Goal: Transaction & Acquisition: Purchase product/service

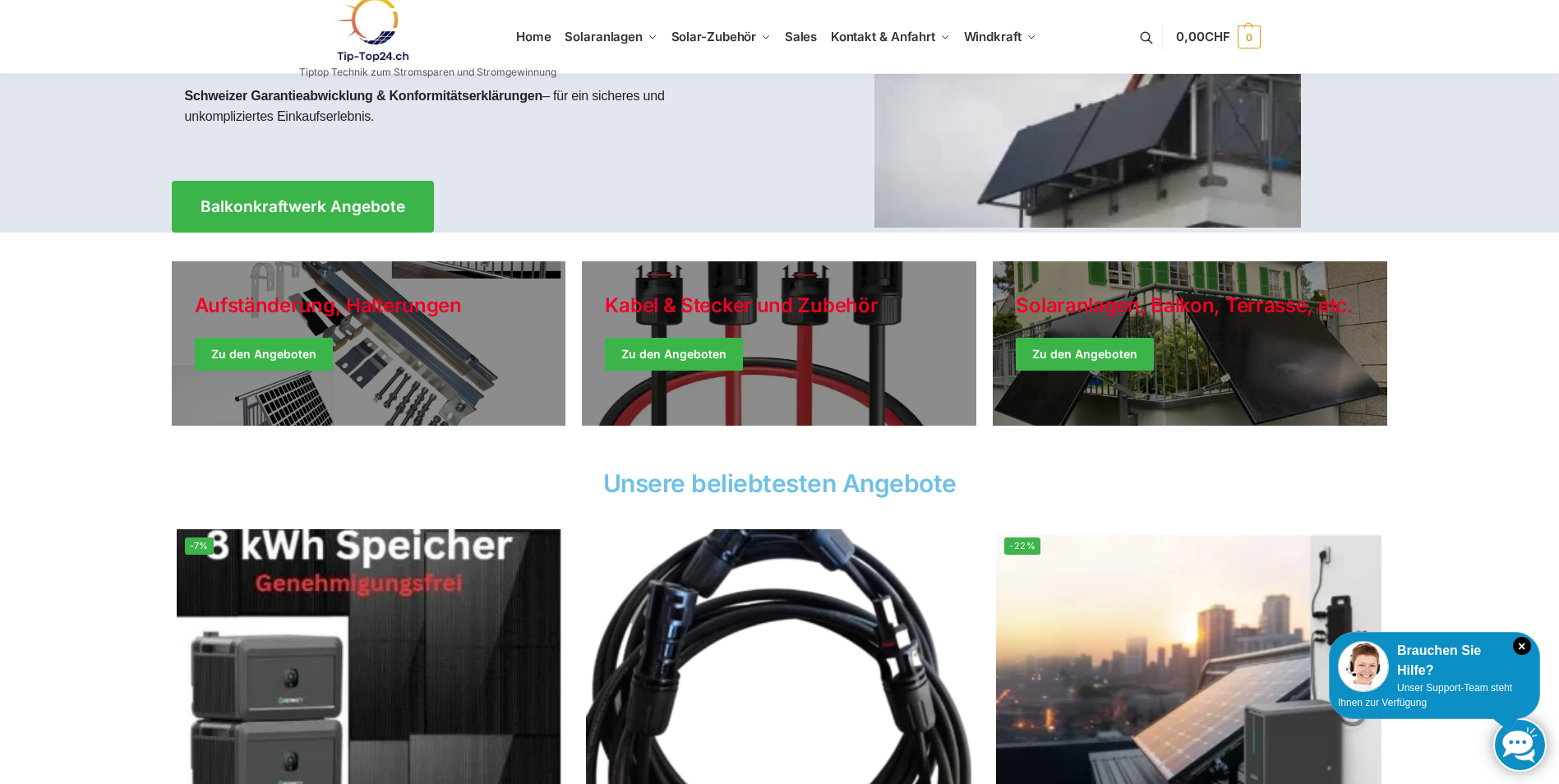
scroll to position [246, 0]
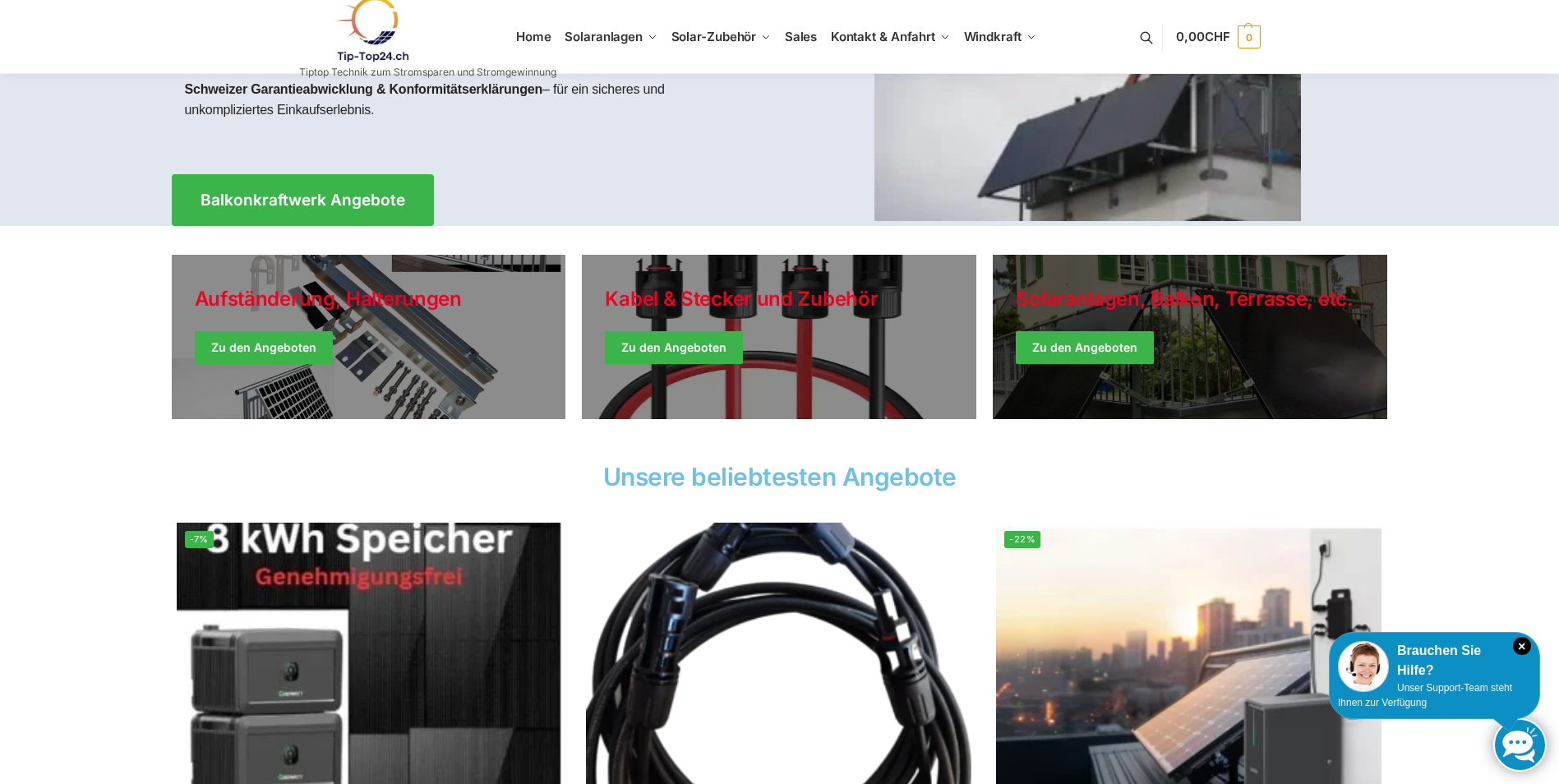
click at [1088, 339] on link "Winter Jackets" at bounding box center [1190, 337] width 395 height 165
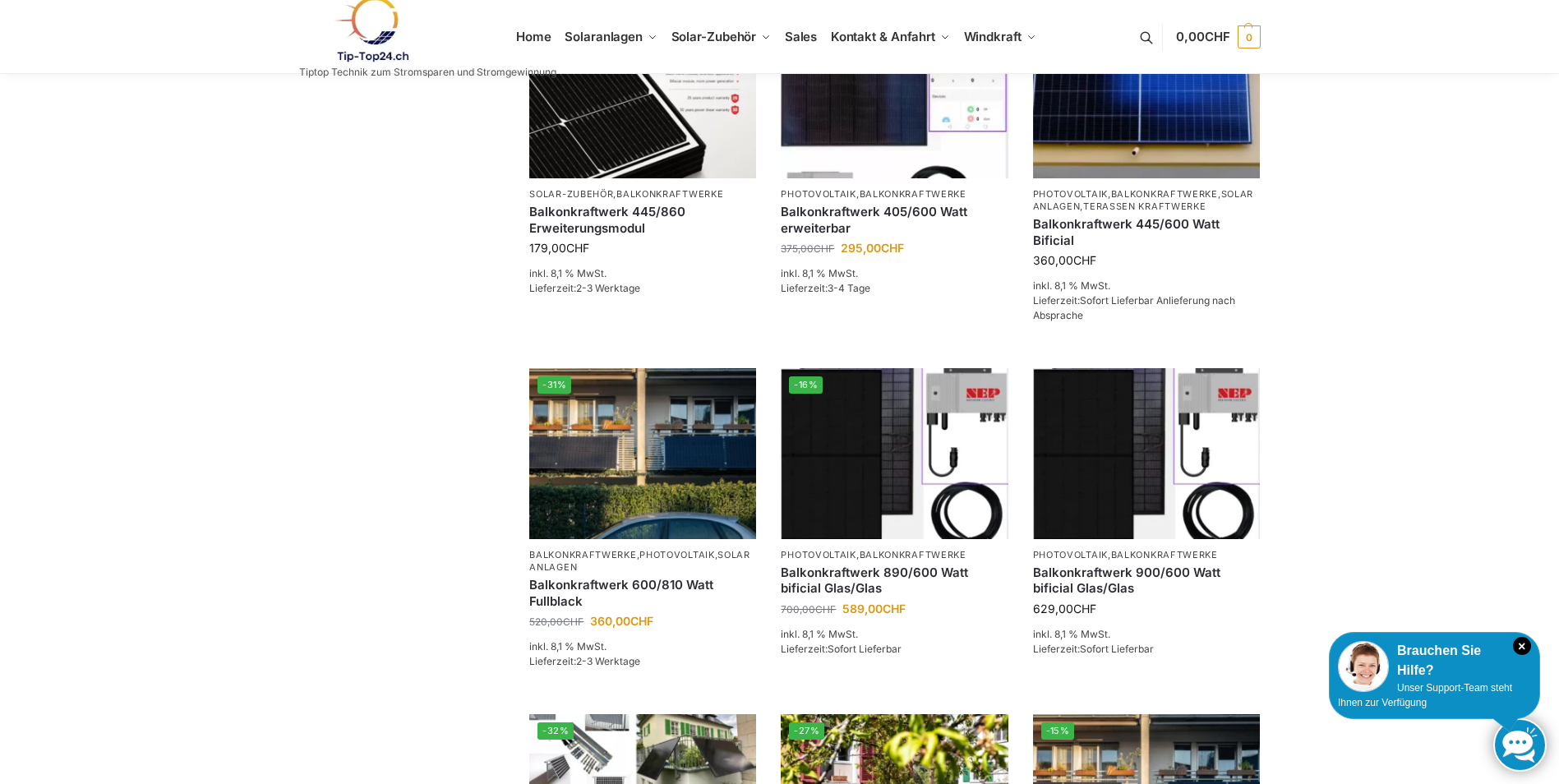
scroll to position [493, 0]
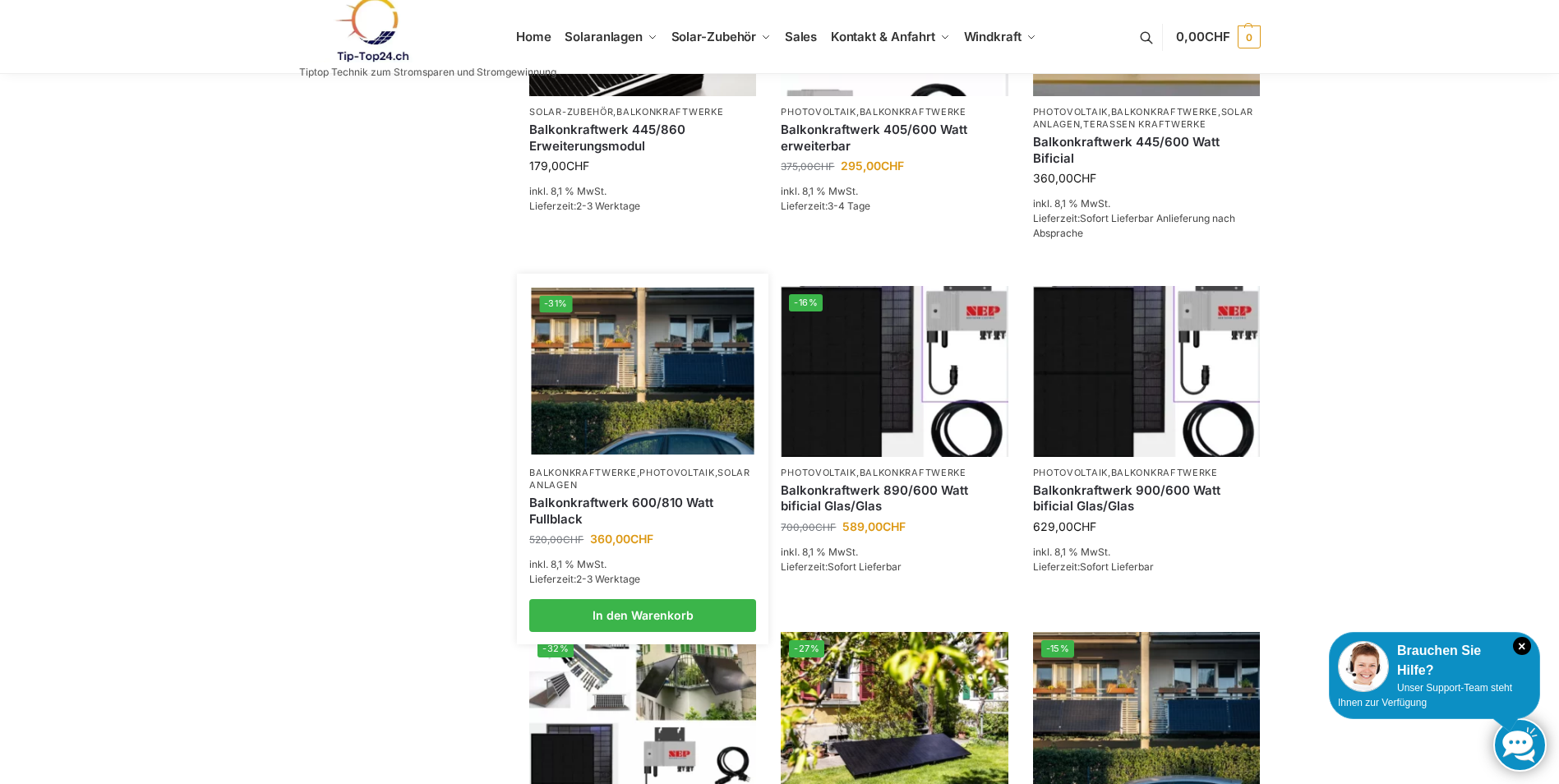
click at [630, 424] on img at bounding box center [643, 371] width 222 height 167
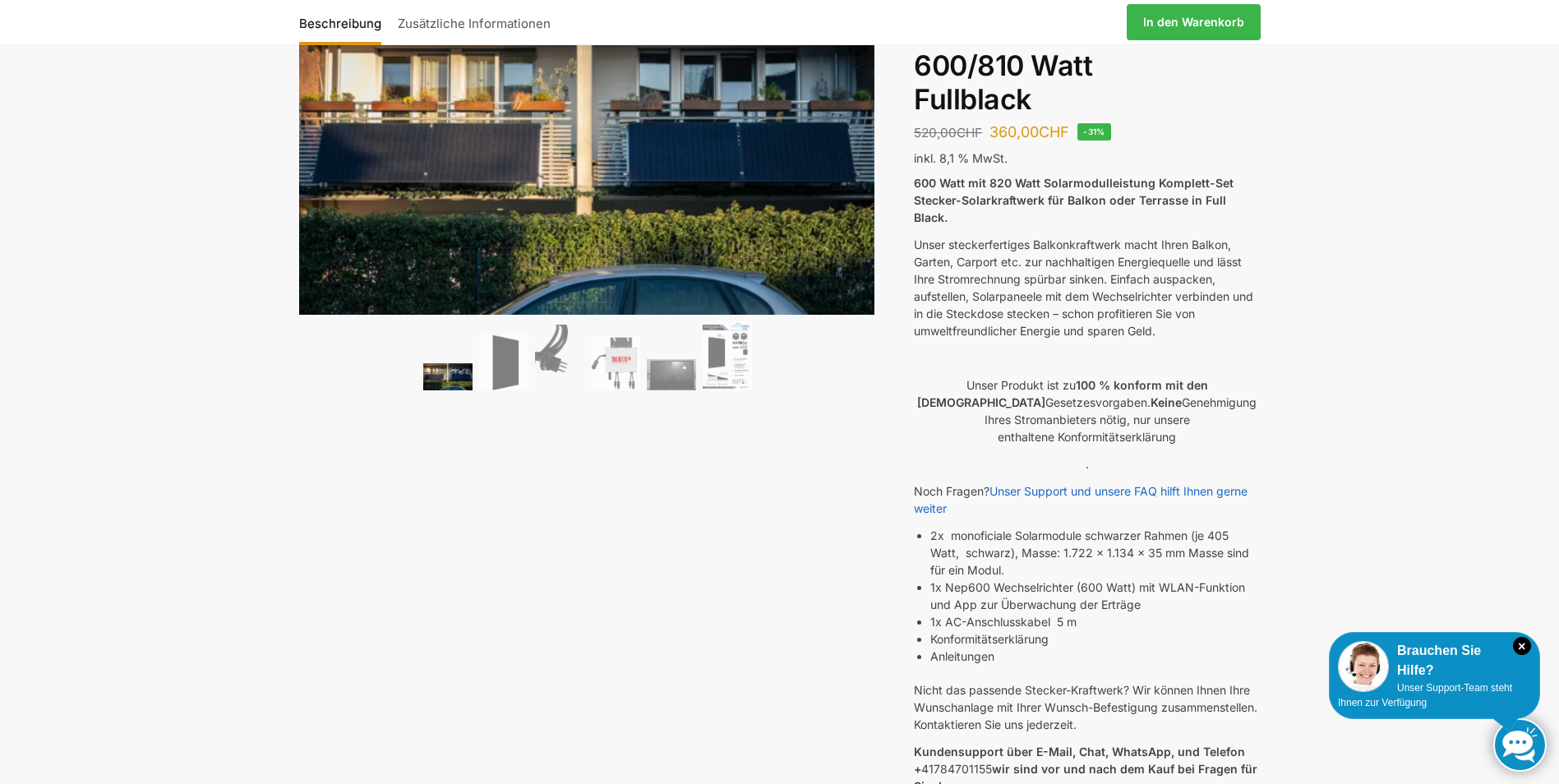
scroll to position [165, 0]
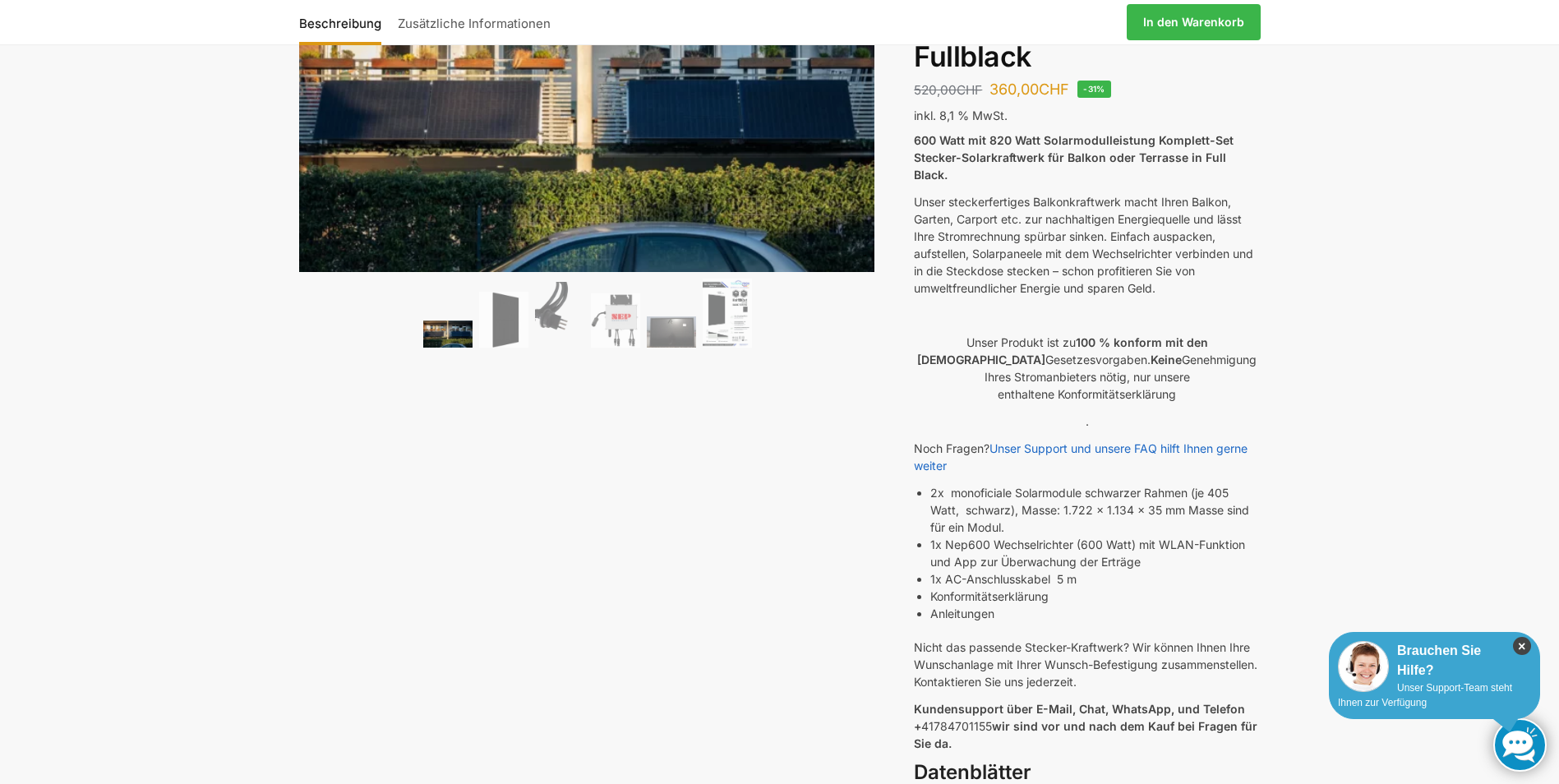
click at [1520, 642] on icon "×" at bounding box center [1522, 645] width 18 height 18
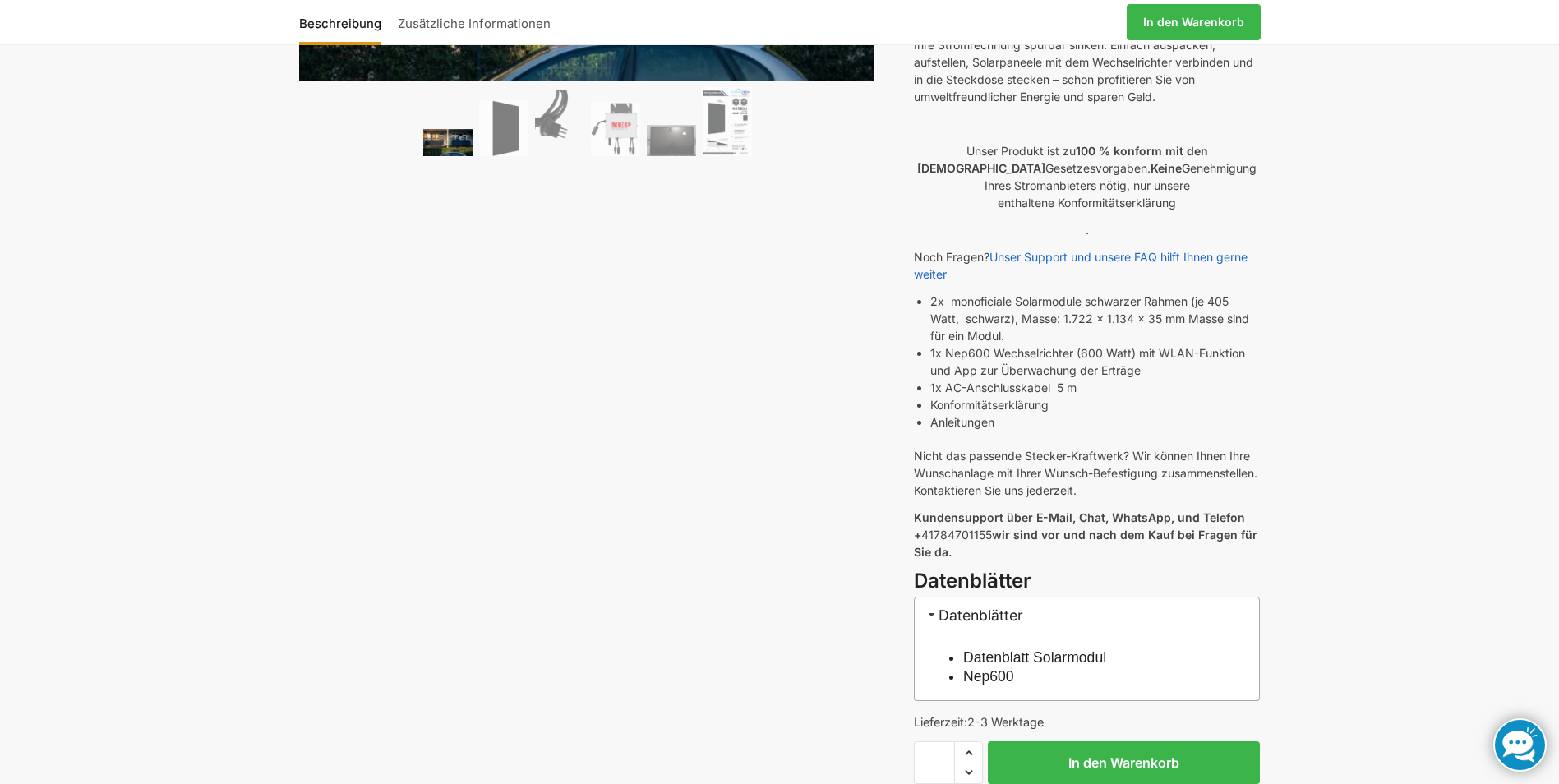
scroll to position [328, 0]
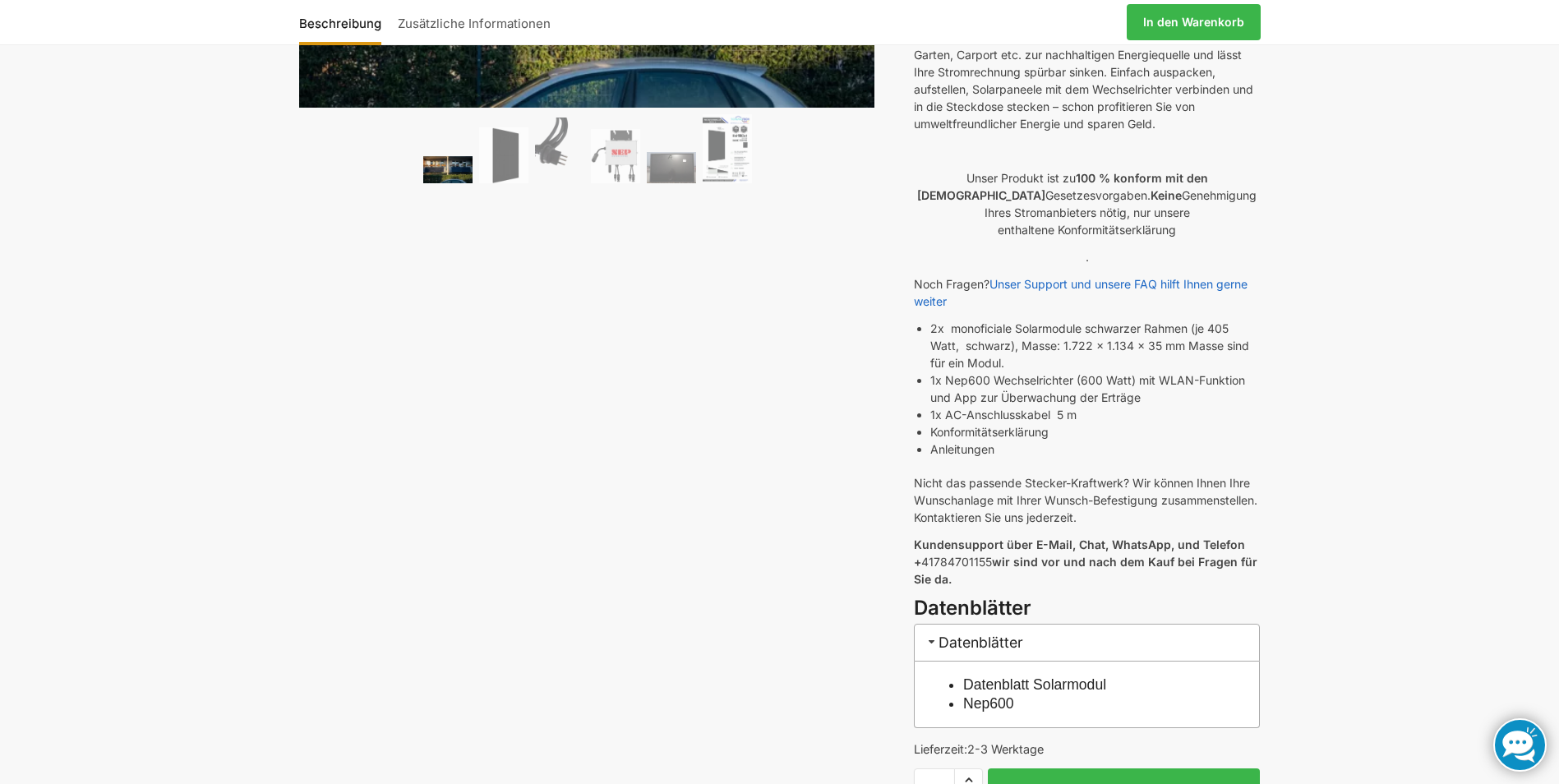
click at [1101, 676] on link "Datenblatt Solarmodul" at bounding box center [1035, 684] width 143 height 16
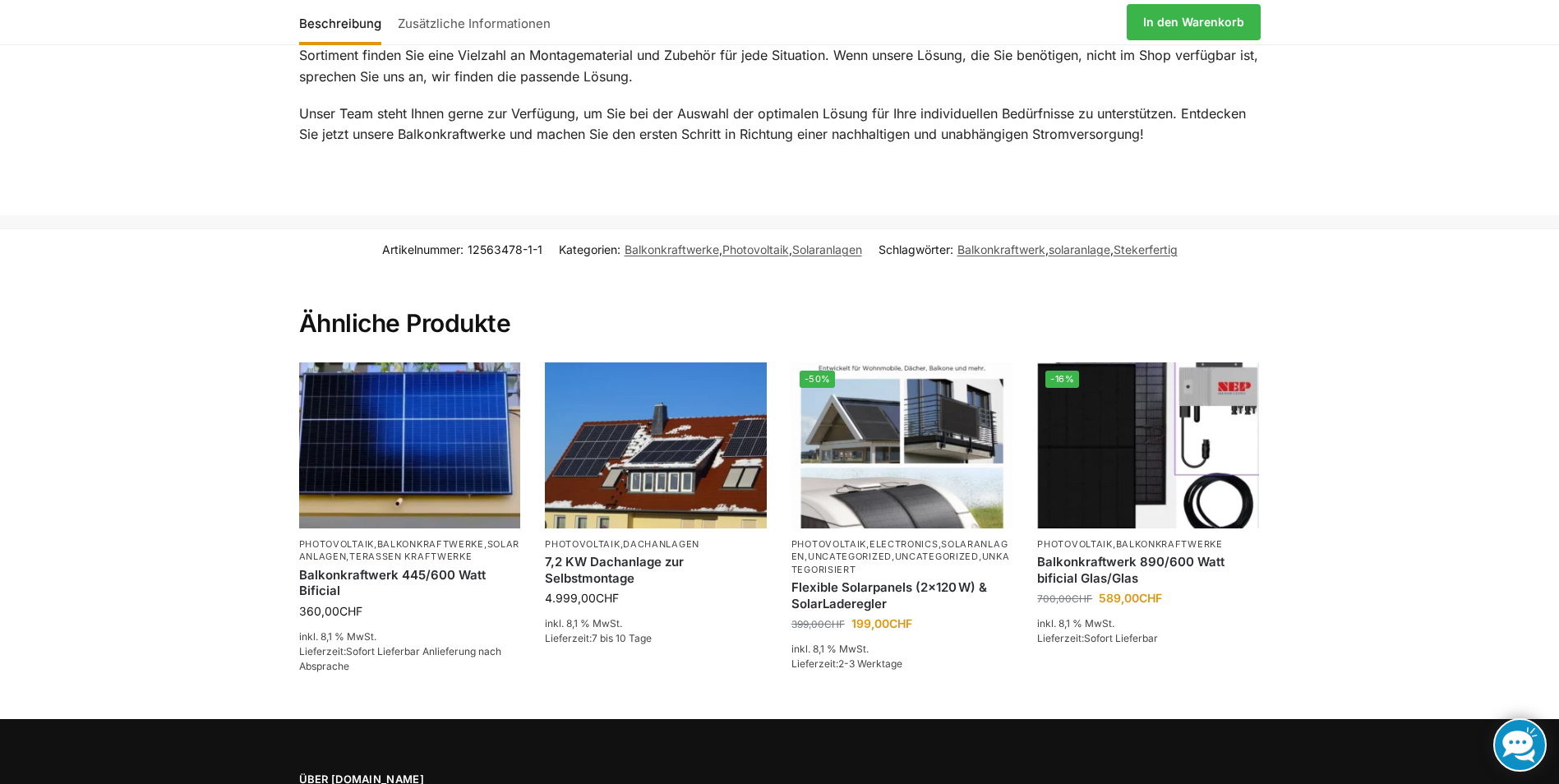
scroll to position [2383, 0]
